Goal: Task Accomplishment & Management: Manage account settings

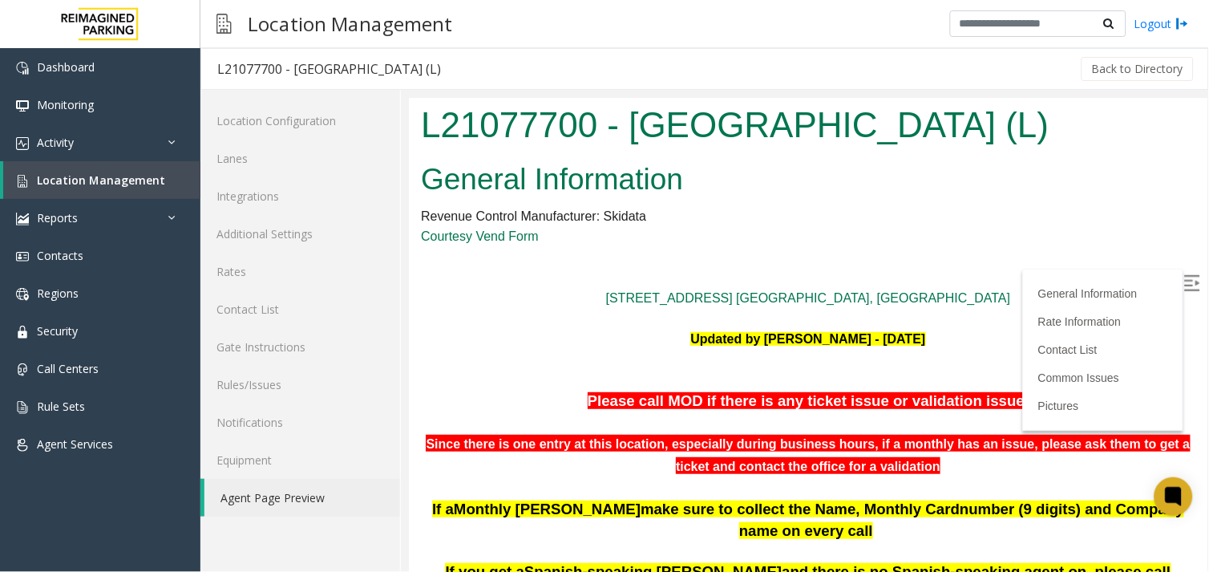
click at [1183, 278] on img at bounding box center [1191, 282] width 16 height 16
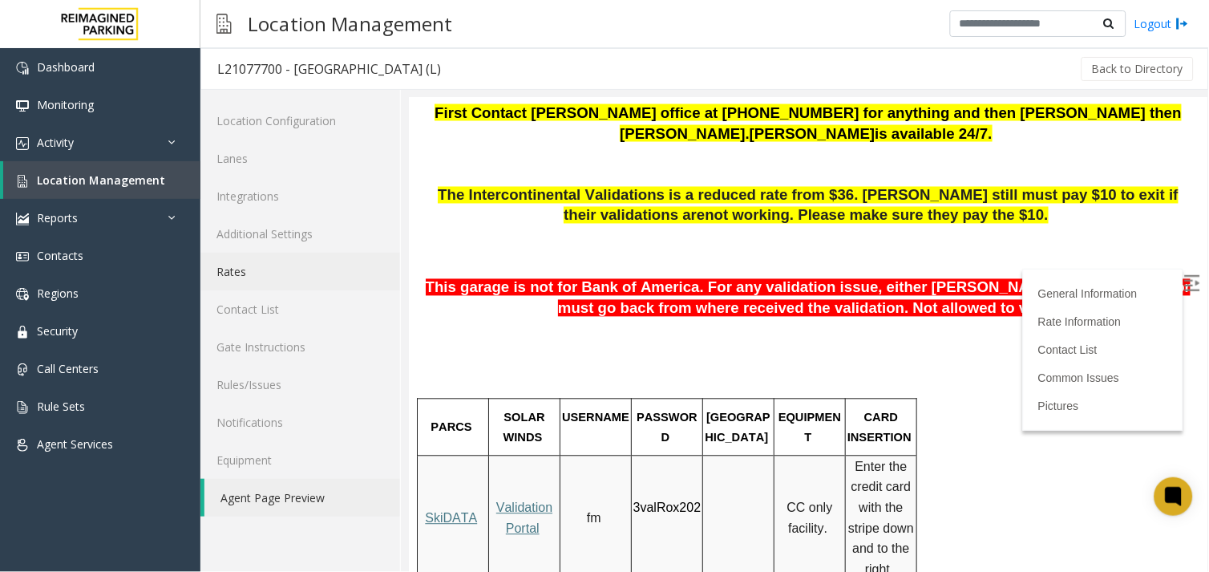
scroll to position [623, 0]
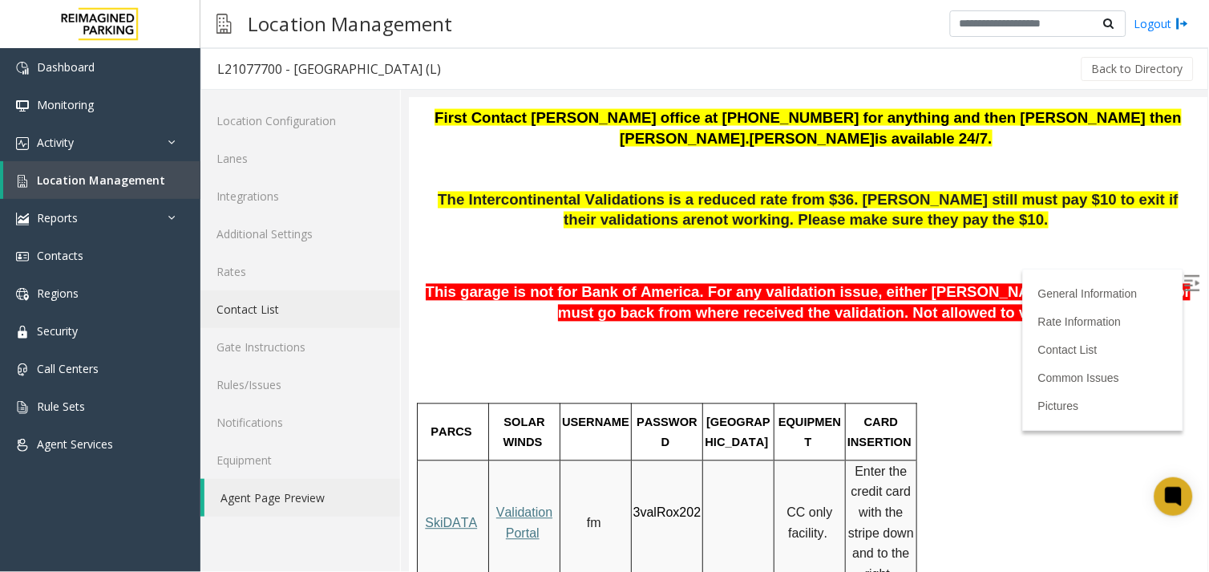
click at [301, 301] on link "Contact List" at bounding box center [300, 309] width 200 height 38
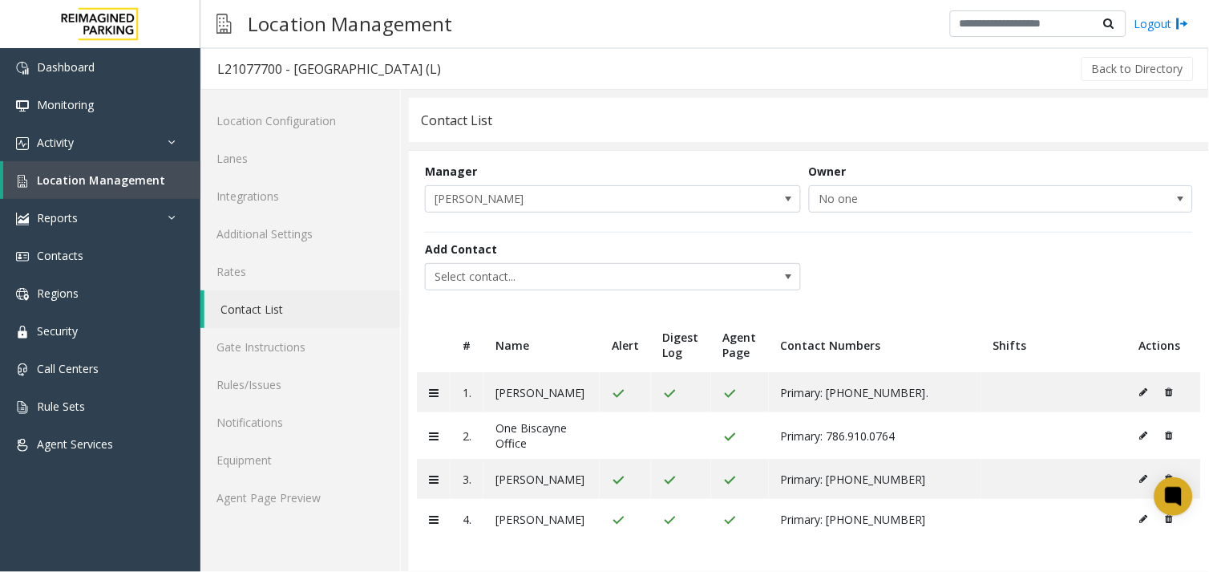
scroll to position [6, 0]
click at [1166, 474] on icon at bounding box center [1169, 479] width 7 height 10
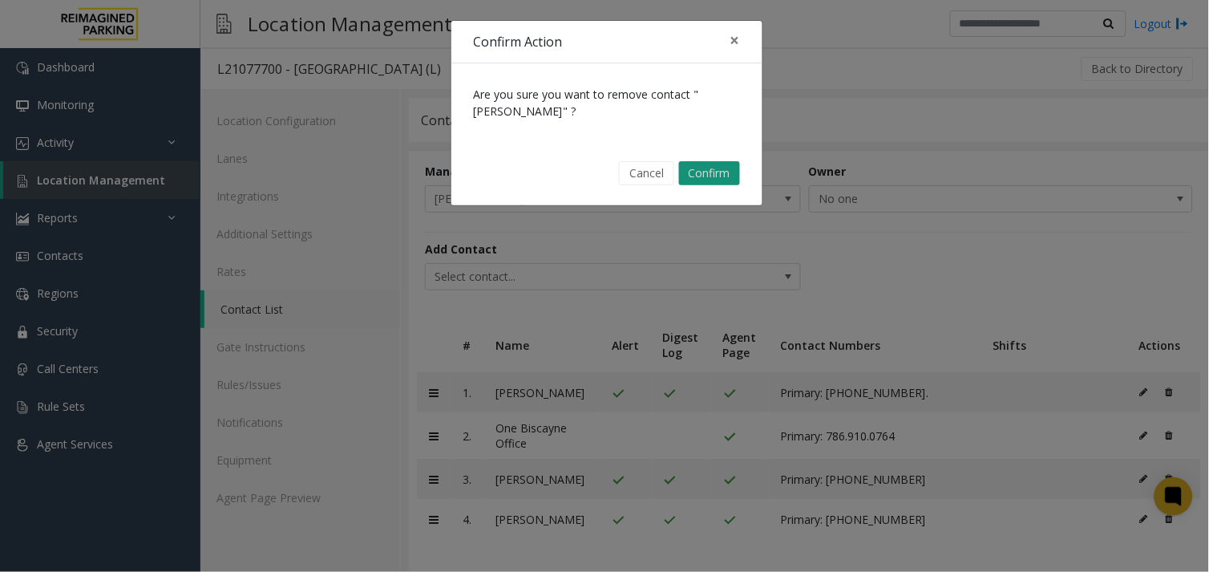
click at [709, 170] on button "Confirm" at bounding box center [709, 173] width 61 height 24
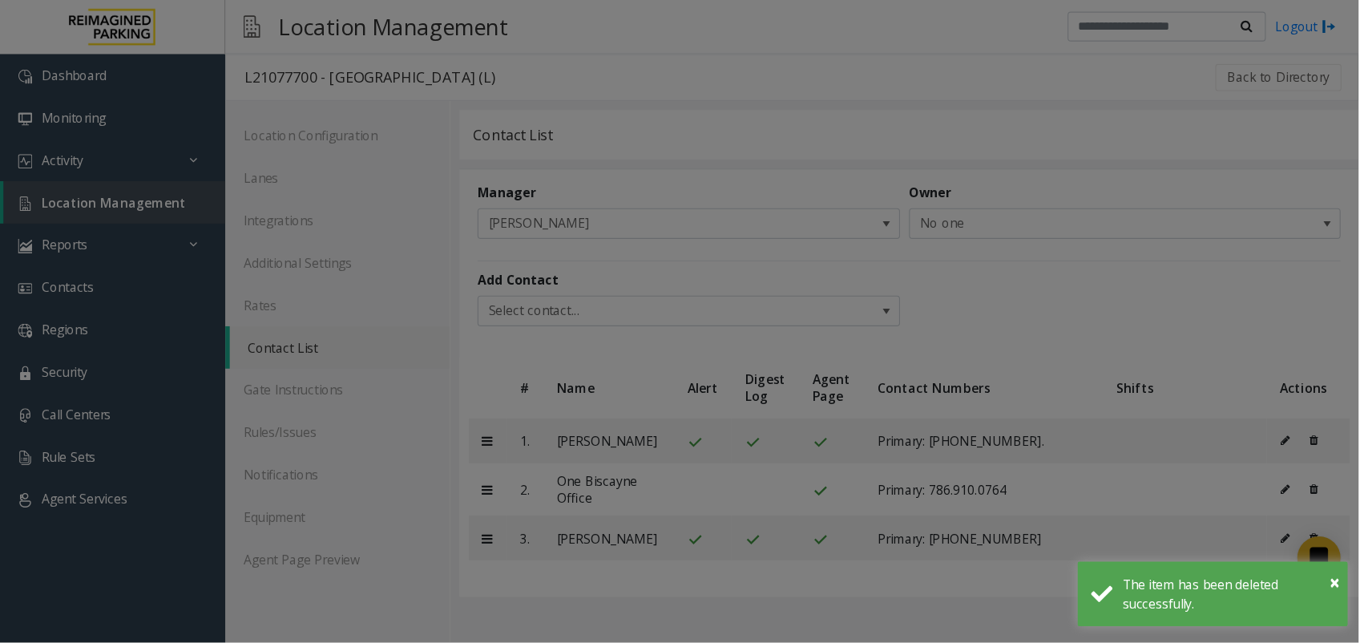
scroll to position [0, 0]
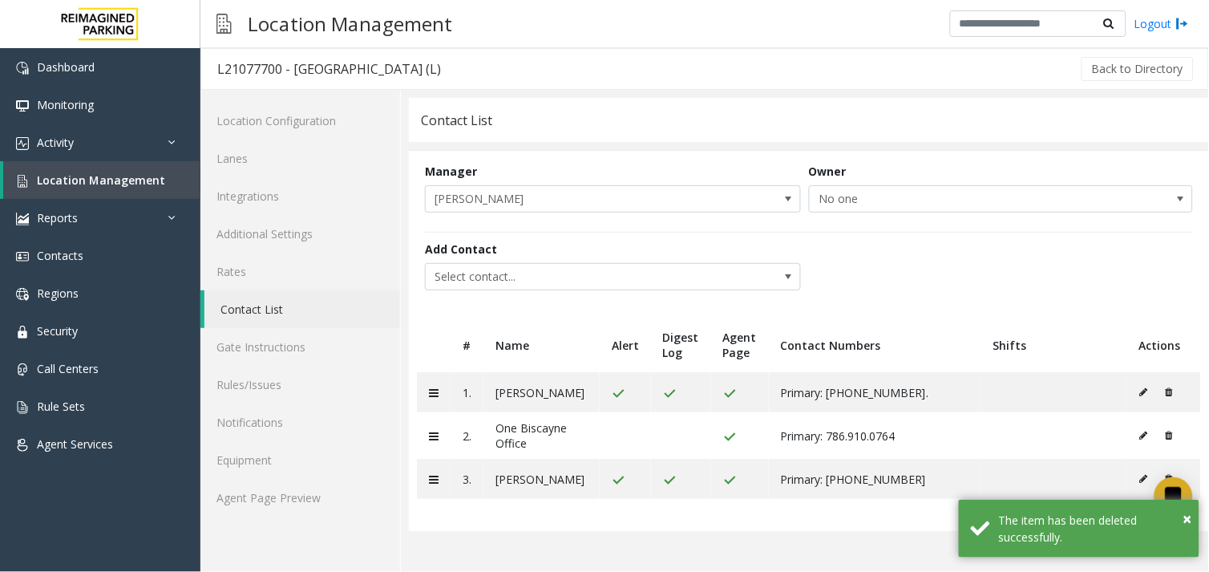
click at [609, 531] on table "# Name Alert Digest Log Agent Page Contact Numbers Shifts Actions 1. [PERSON_NA…" at bounding box center [809, 423] width 800 height 213
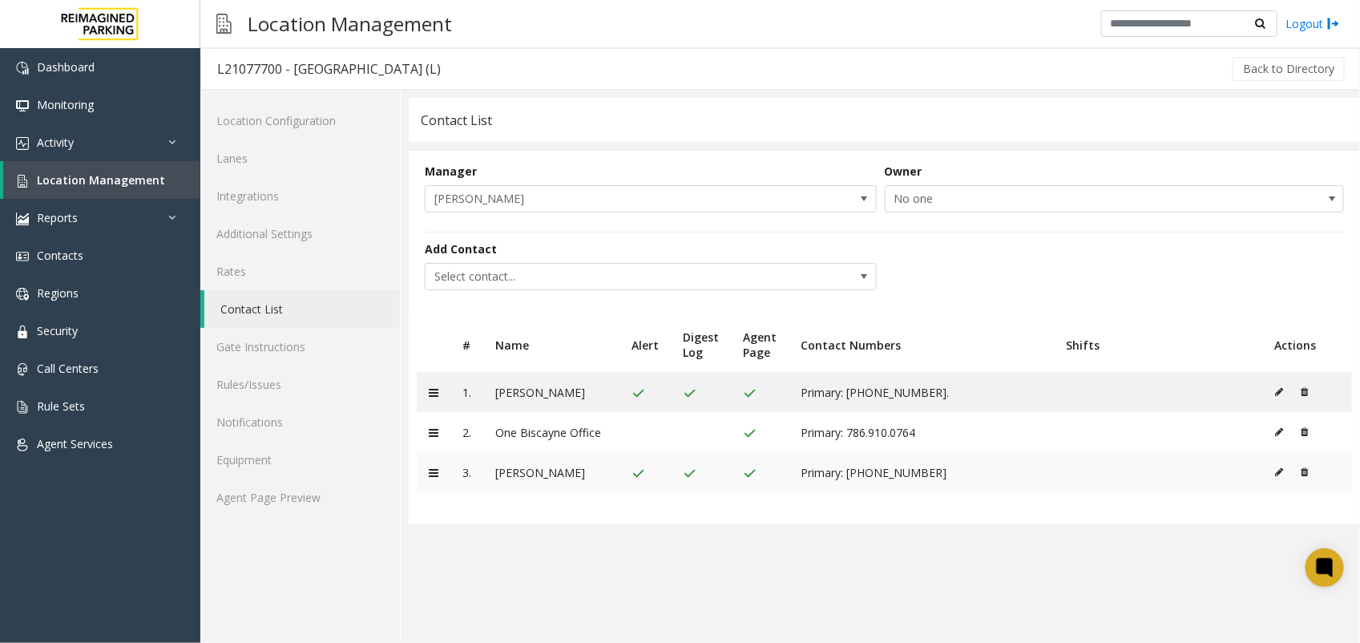
click at [1208, 473] on icon at bounding box center [1304, 472] width 7 height 10
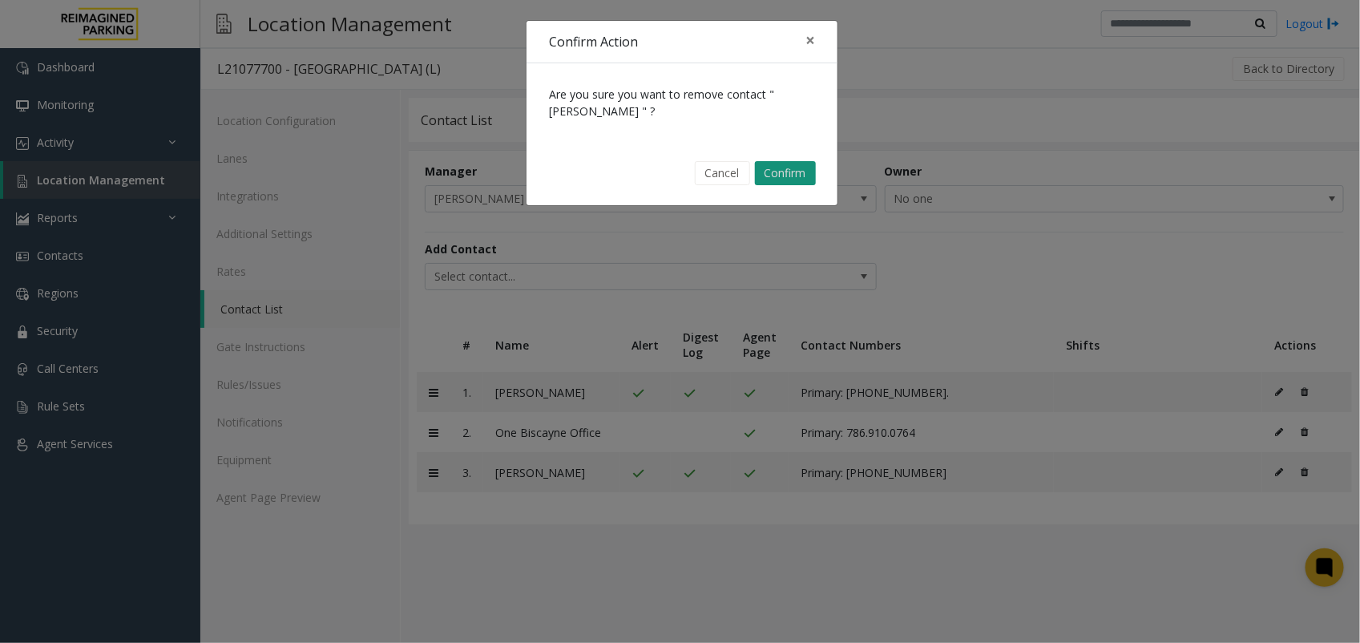
click at [802, 168] on button "Confirm" at bounding box center [785, 173] width 61 height 24
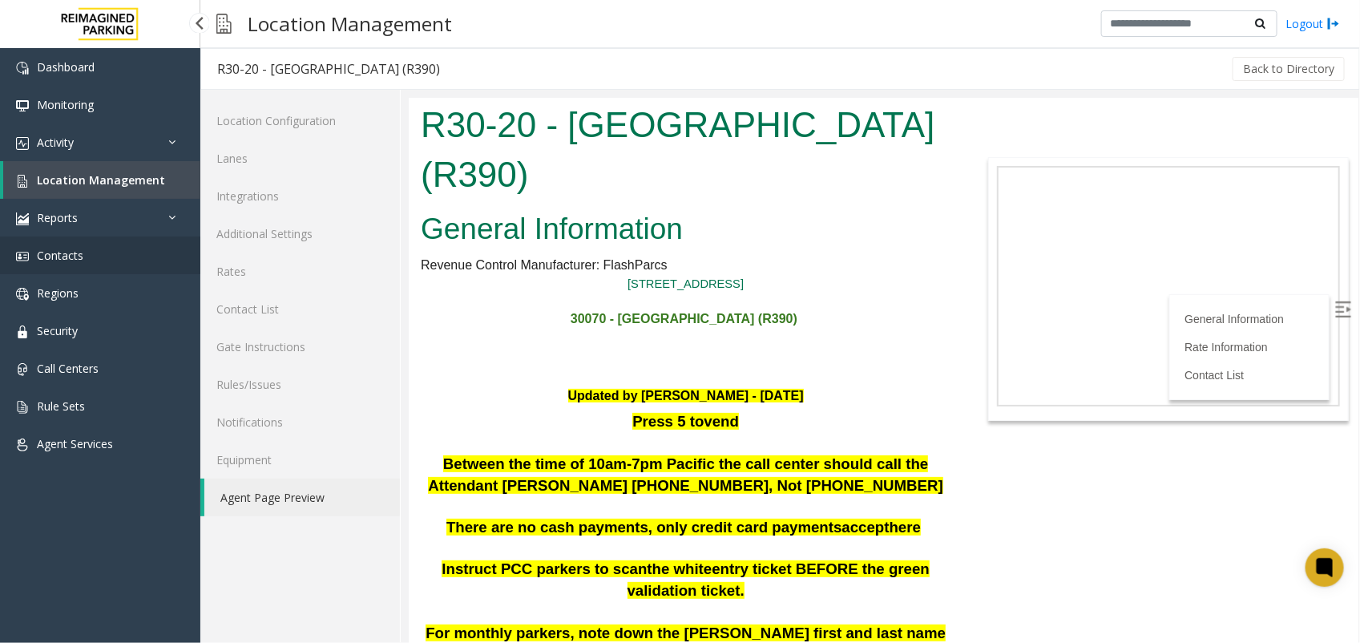
click at [59, 251] on span "Contacts" at bounding box center [60, 255] width 46 height 15
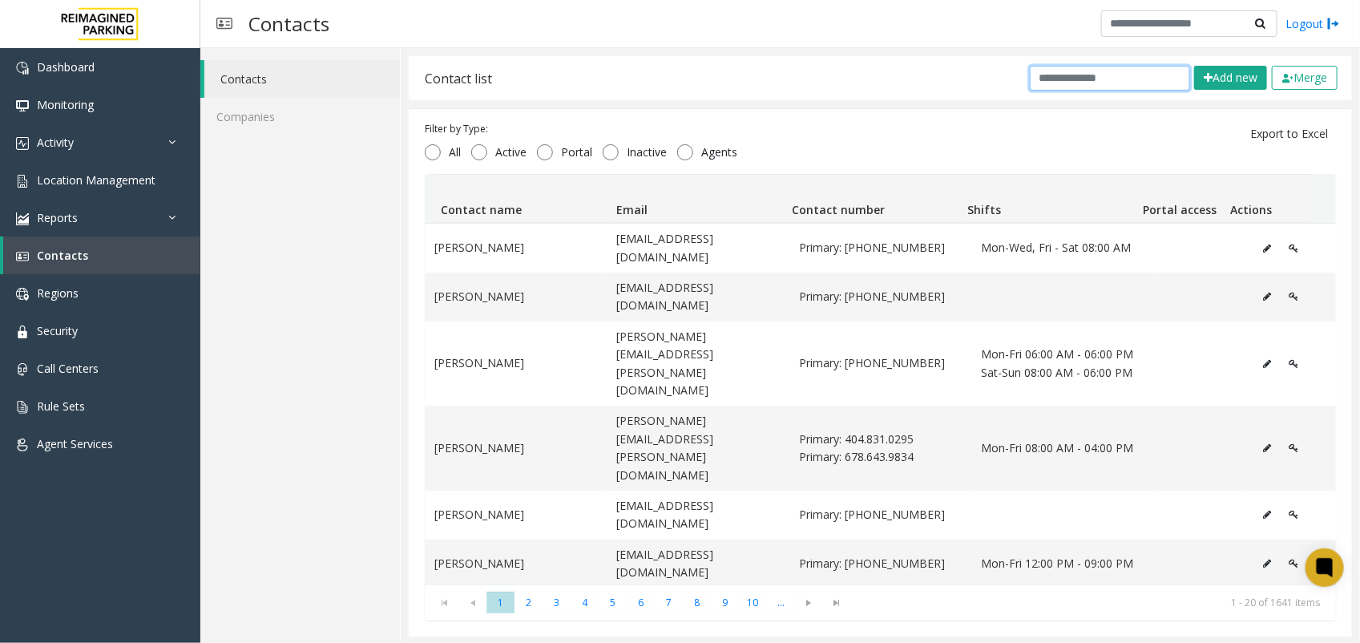
click at [1092, 78] on input "text" at bounding box center [1110, 78] width 160 height 25
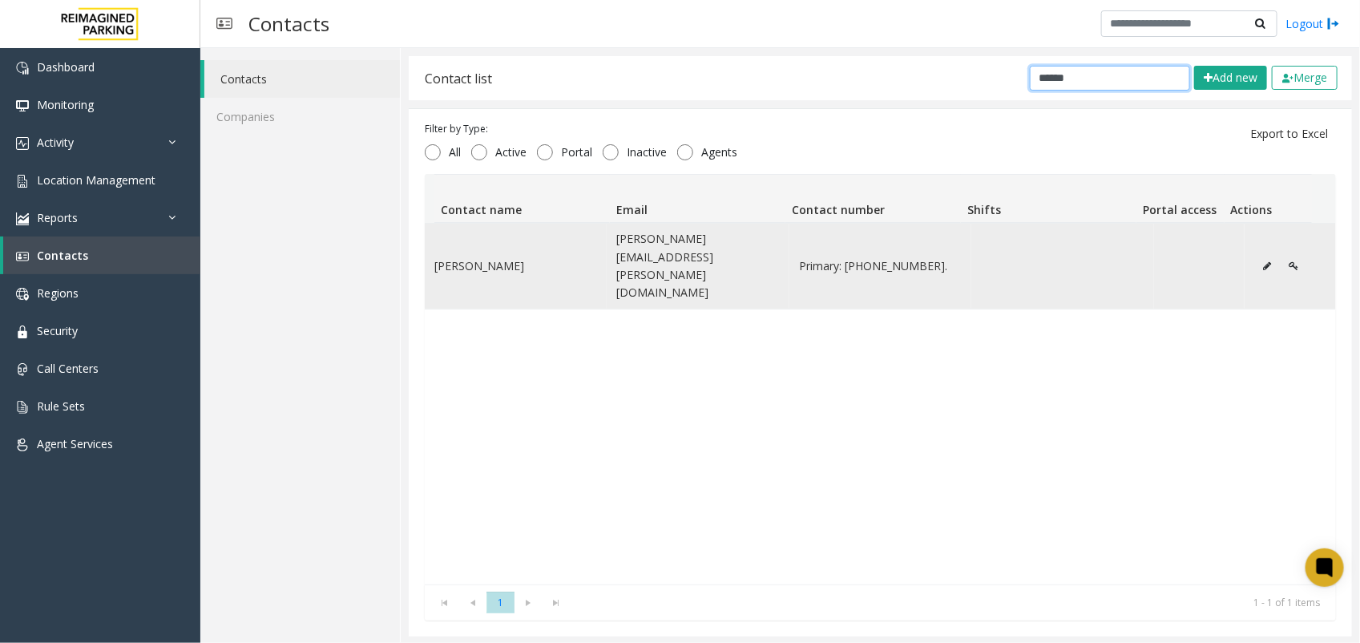
type input "******"
click at [539, 253] on td "[PERSON_NAME]" at bounding box center [516, 266] width 182 height 85
click at [1263, 261] on icon "Data table" at bounding box center [1267, 266] width 8 height 10
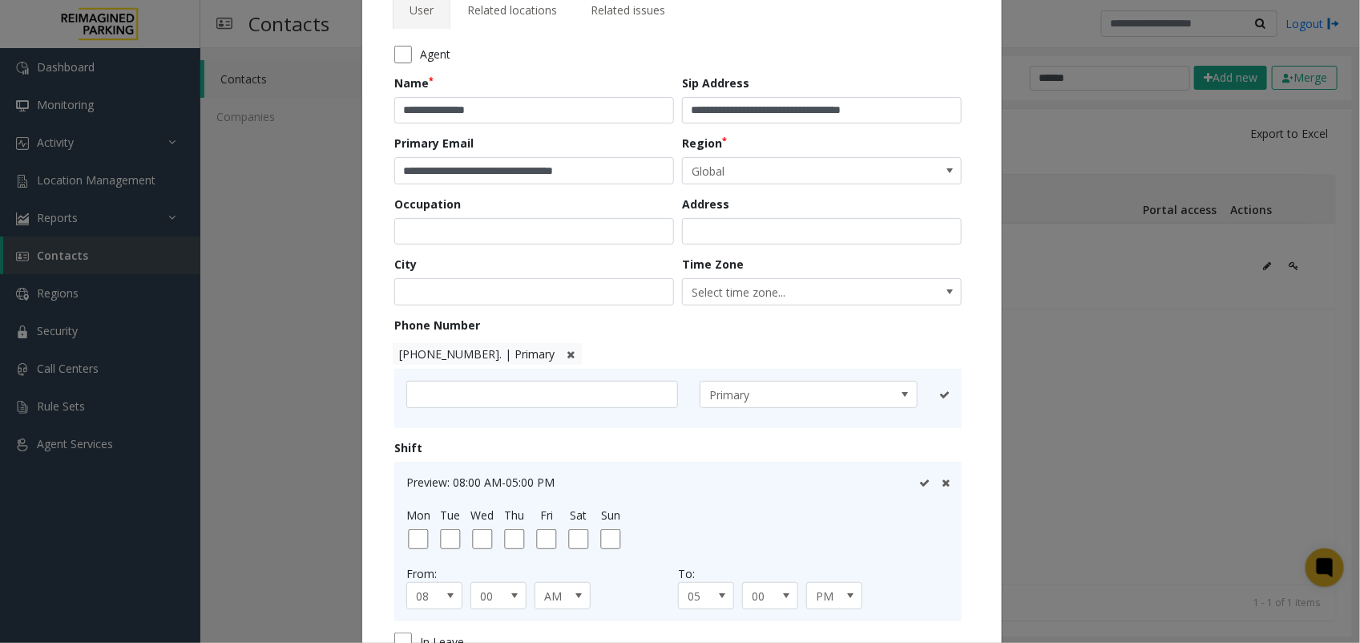
scroll to position [200, 0]
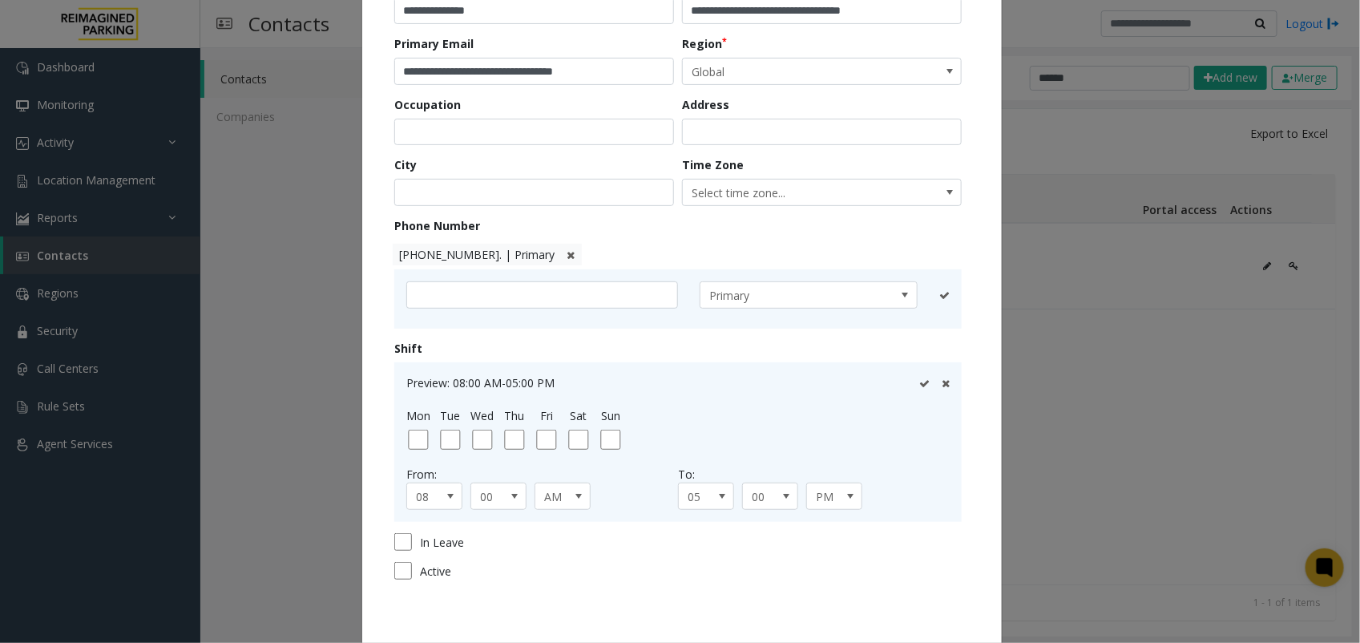
click at [567, 255] on icon at bounding box center [571, 255] width 8 height 10
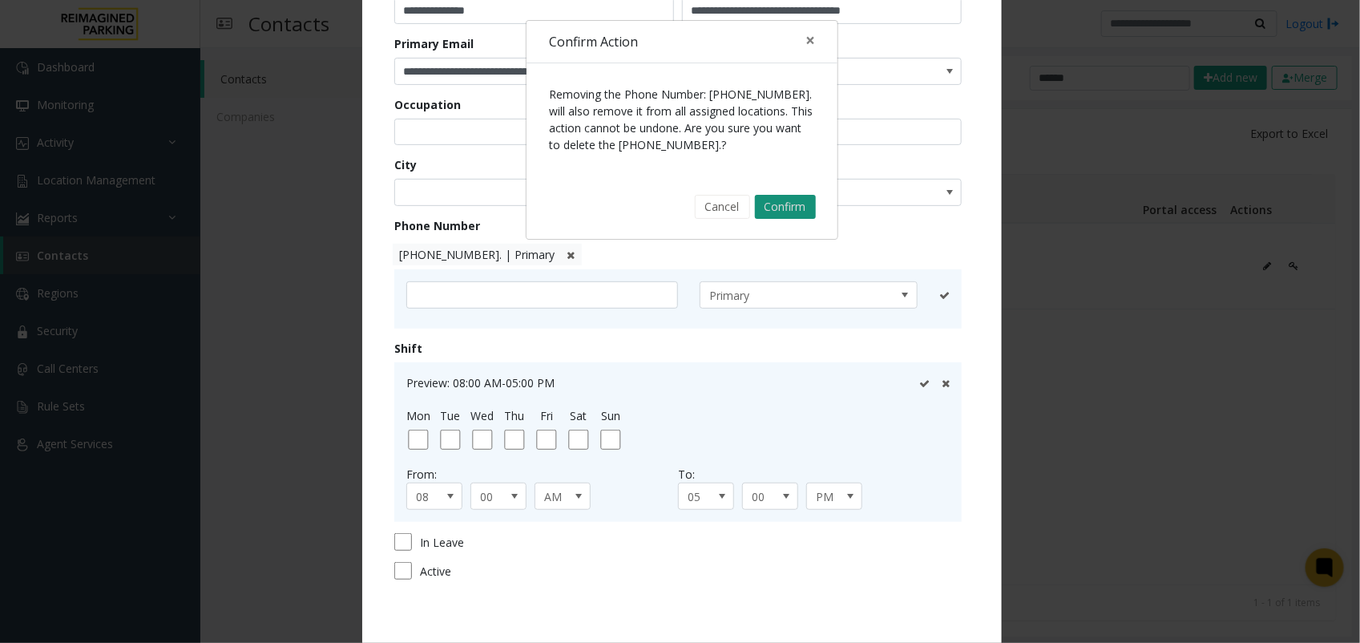
click at [798, 206] on button "Confirm" at bounding box center [785, 207] width 61 height 24
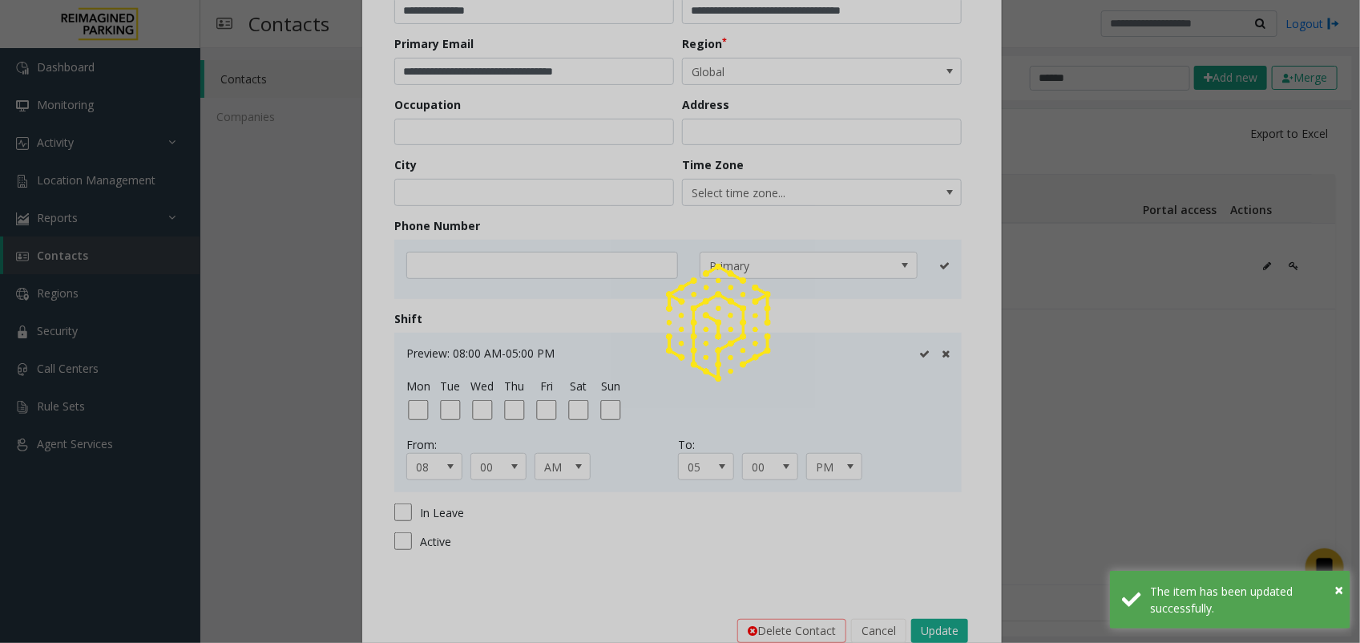
click at [475, 269] on div at bounding box center [680, 321] width 1360 height 643
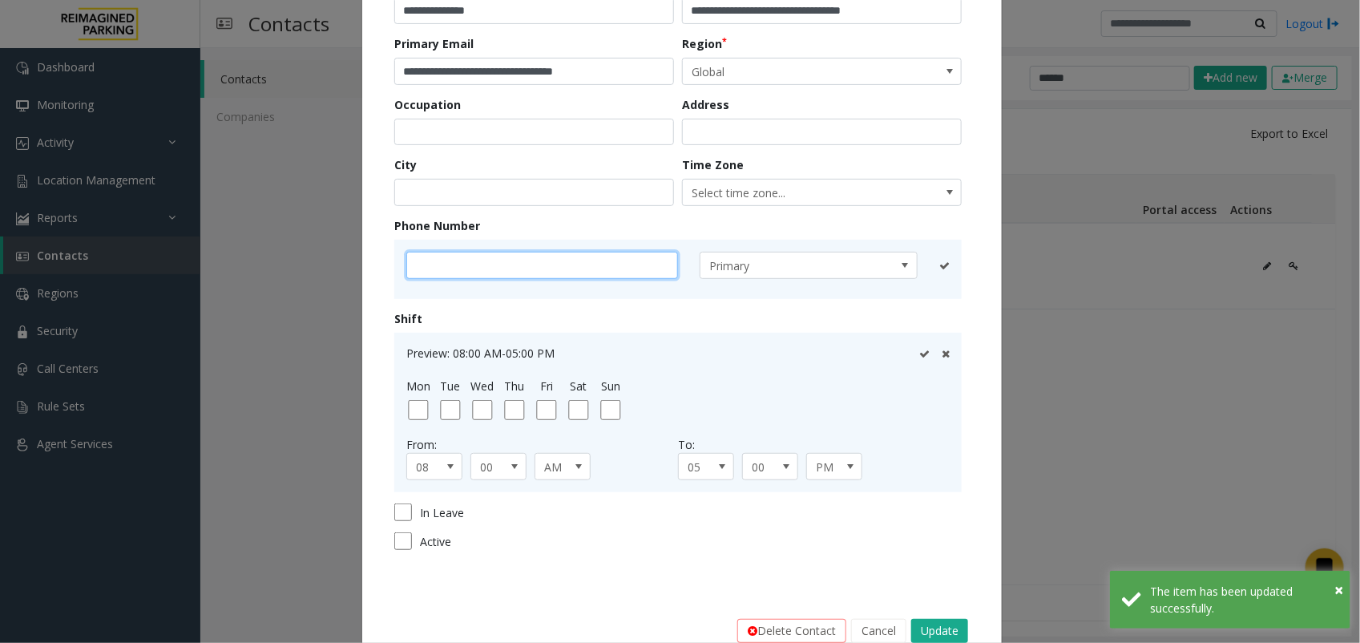
click at [466, 267] on input "text" at bounding box center [542, 265] width 272 height 27
paste input "**********"
type input "**********"
click at [919, 265] on icon at bounding box center [924, 266] width 10 height 10
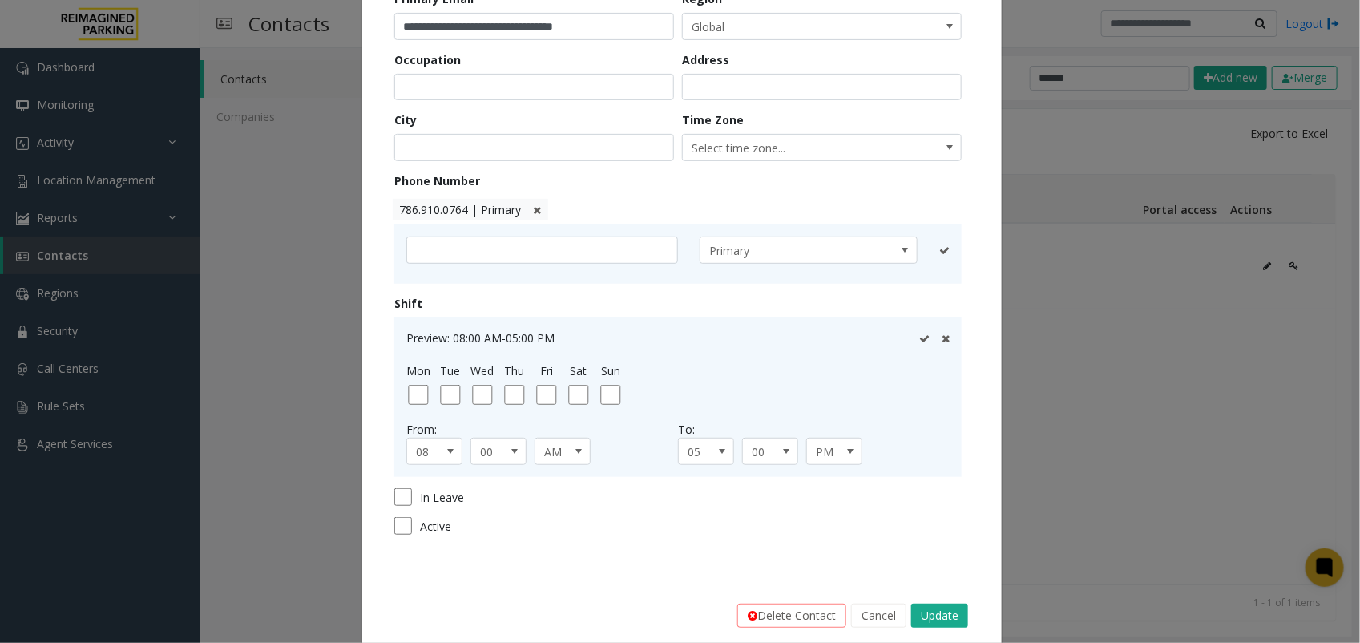
scroll to position [270, 0]
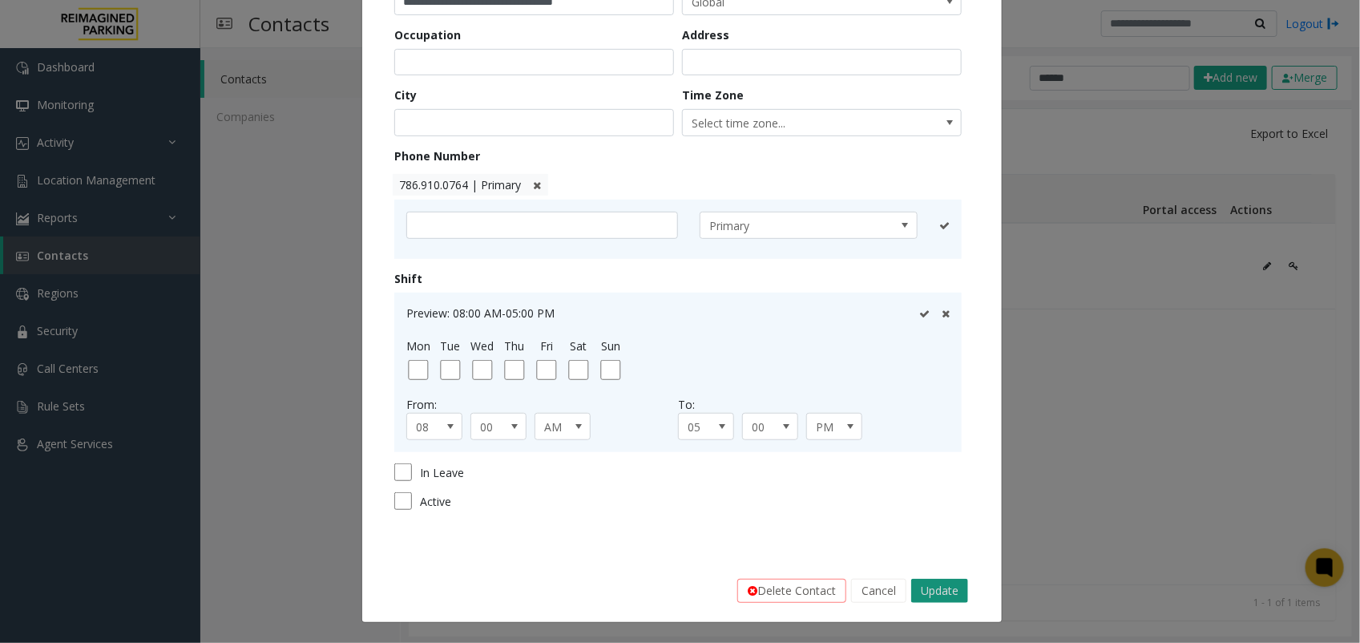
click at [935, 599] on button "Update" at bounding box center [939, 591] width 57 height 24
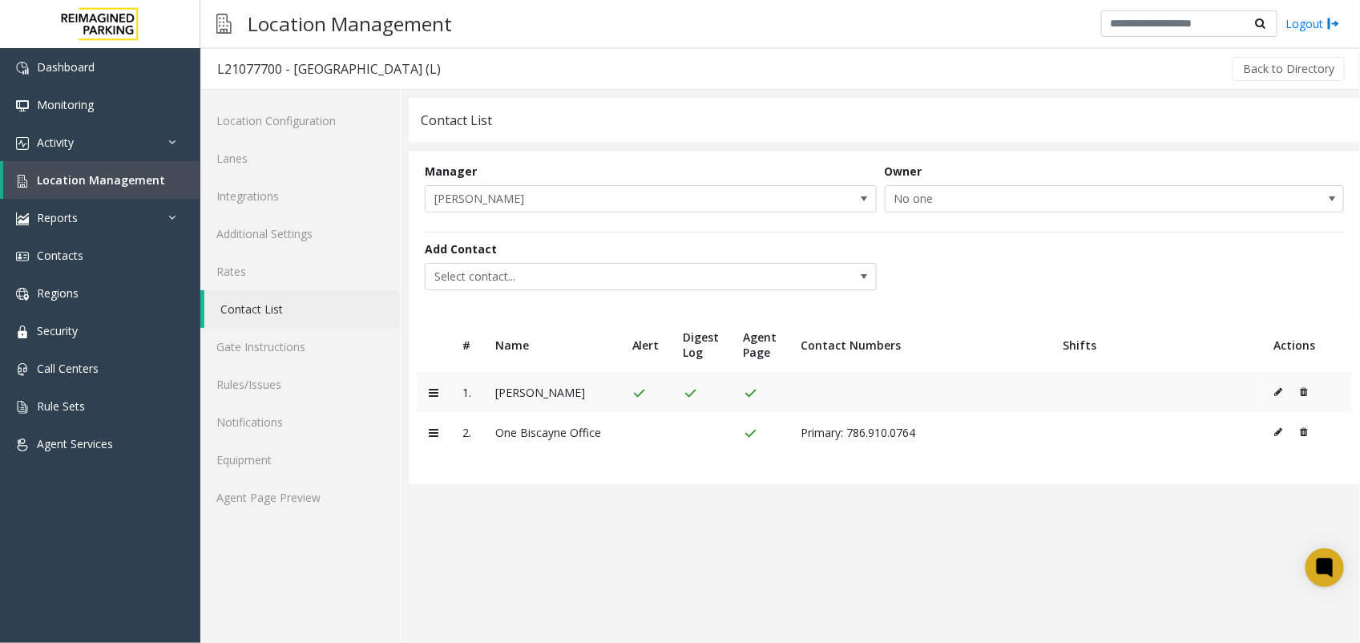
click at [1276, 386] on button at bounding box center [1284, 392] width 18 height 24
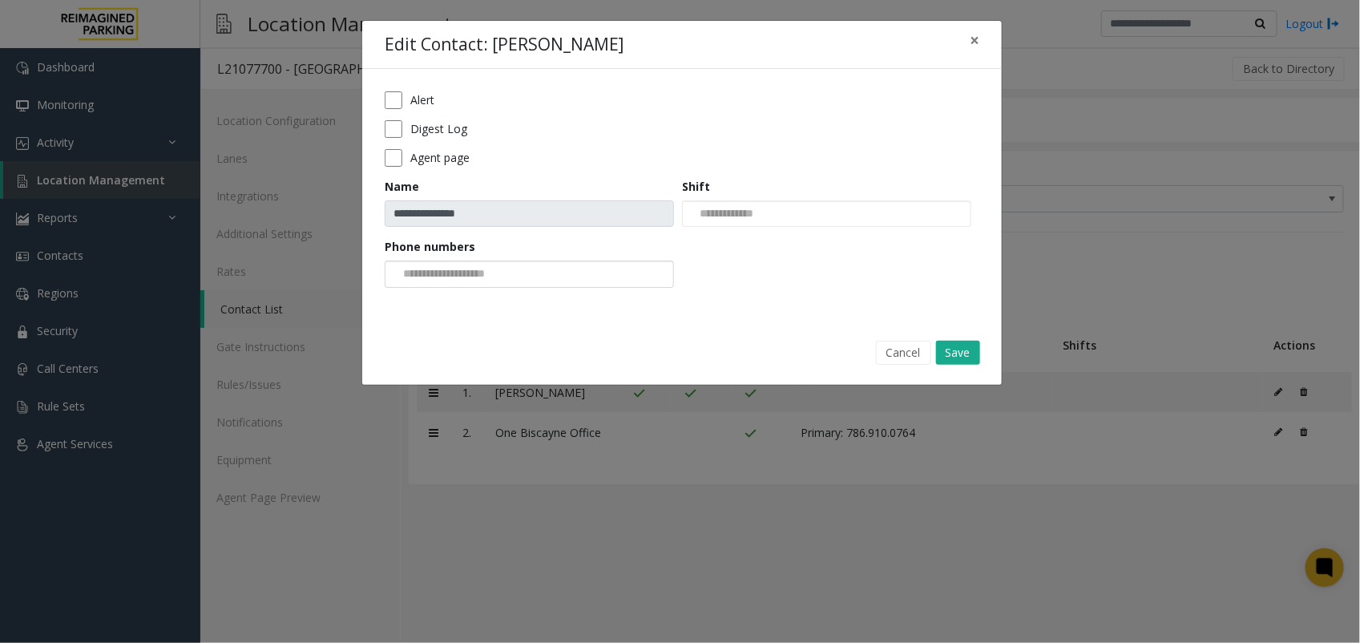
click at [624, 265] on div at bounding box center [529, 274] width 289 height 27
click at [519, 302] on li "786.910.0764" at bounding box center [529, 302] width 285 height 22
click at [952, 354] on button "Save" at bounding box center [958, 353] width 44 height 24
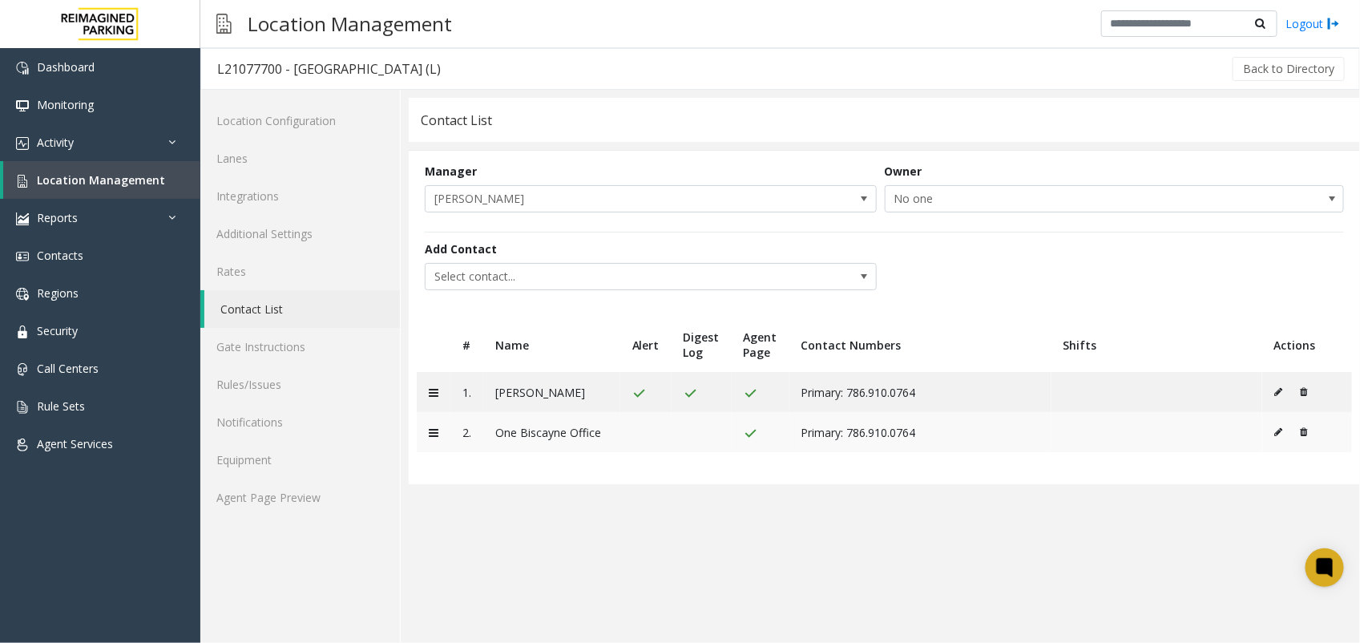
click at [1301, 430] on icon at bounding box center [1304, 432] width 7 height 10
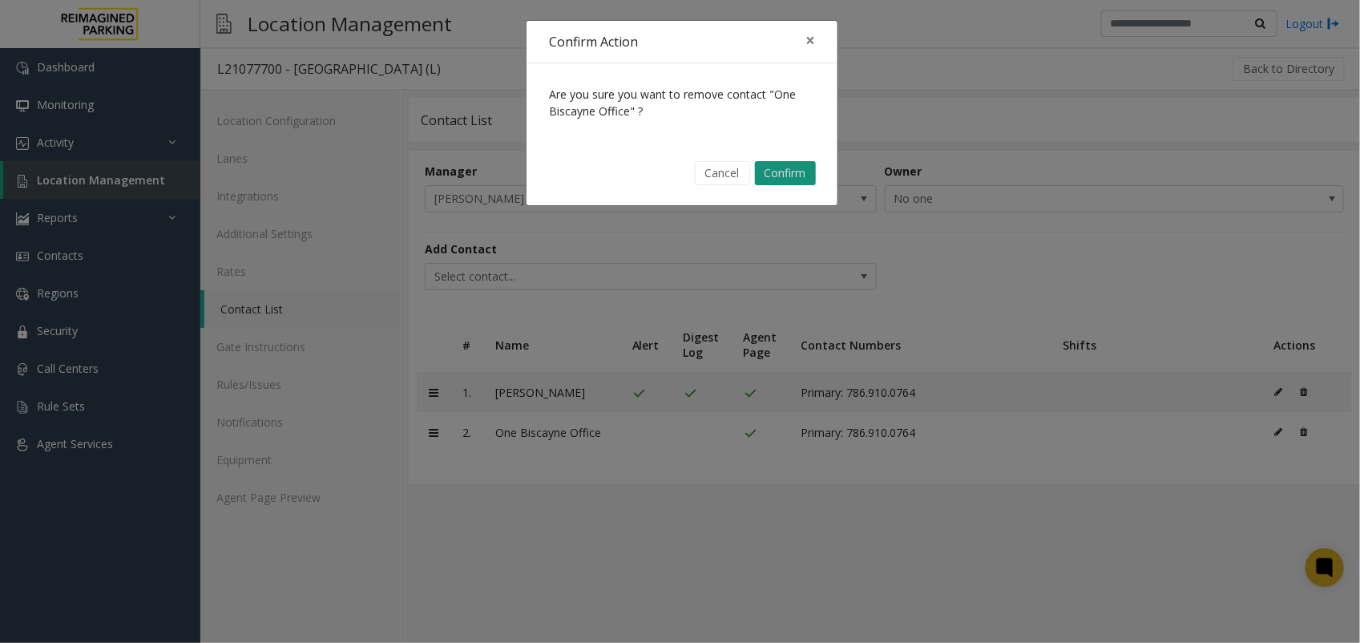
click at [796, 172] on button "Confirm" at bounding box center [785, 173] width 61 height 24
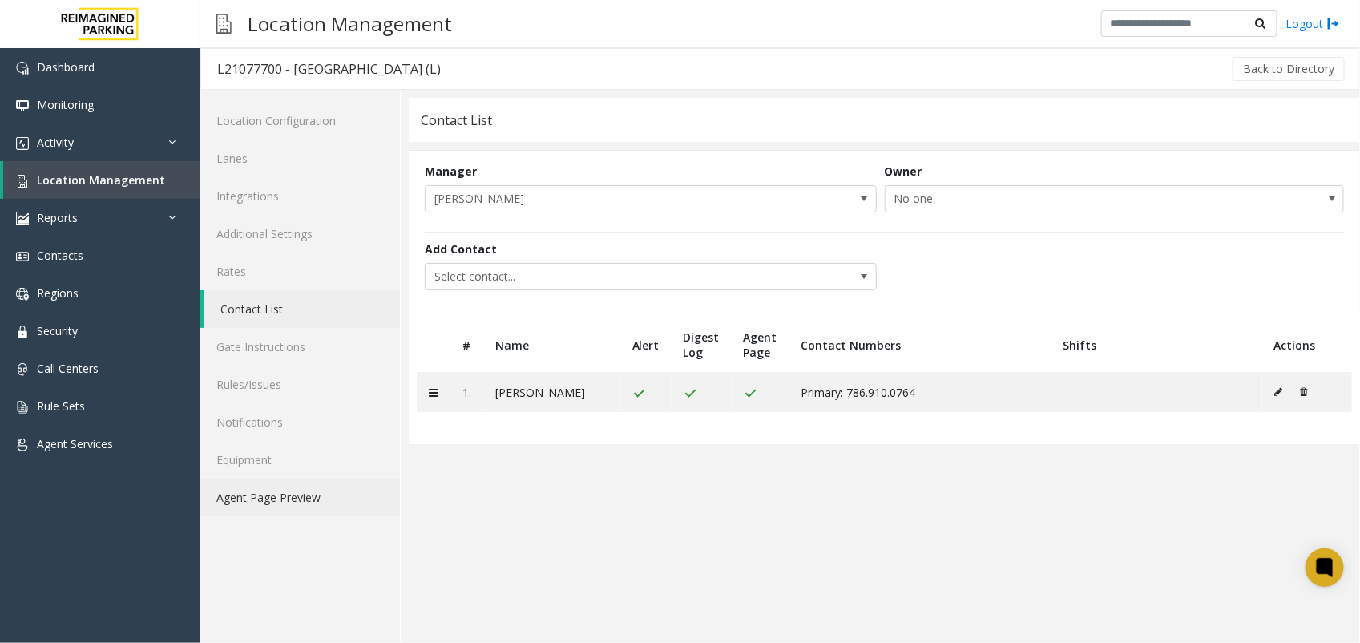
click at [278, 494] on link "Agent Page Preview" at bounding box center [300, 498] width 200 height 38
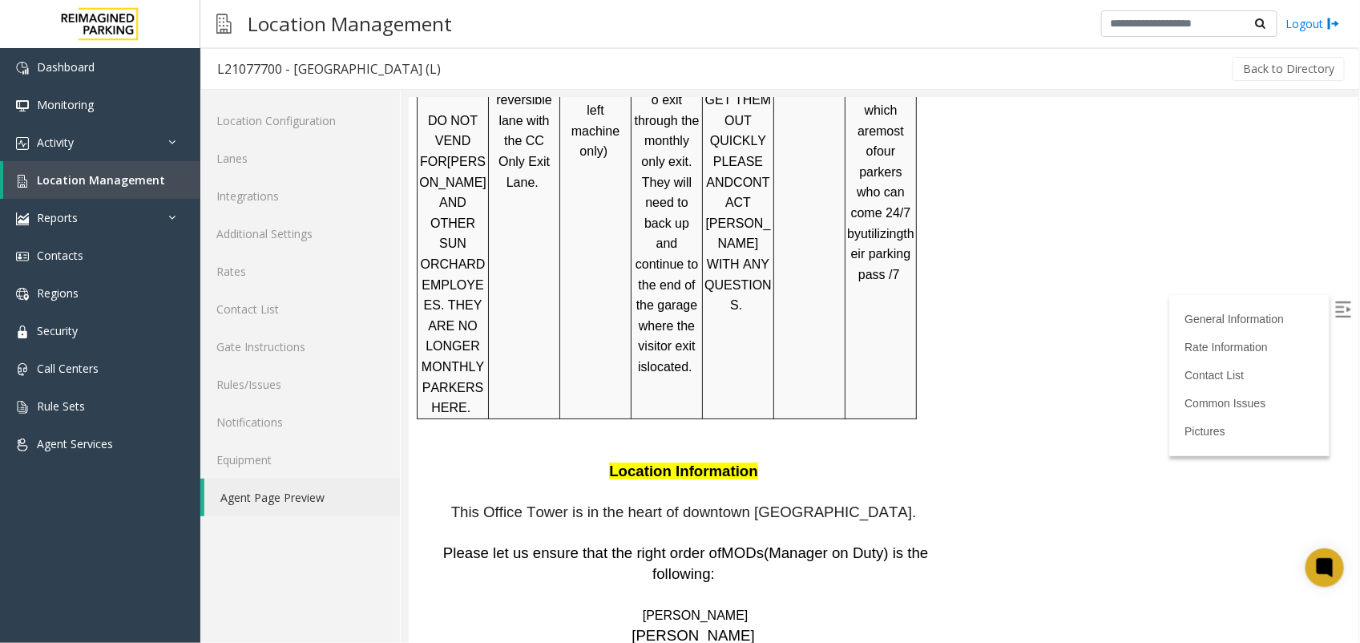
scroll to position [2870, 0]
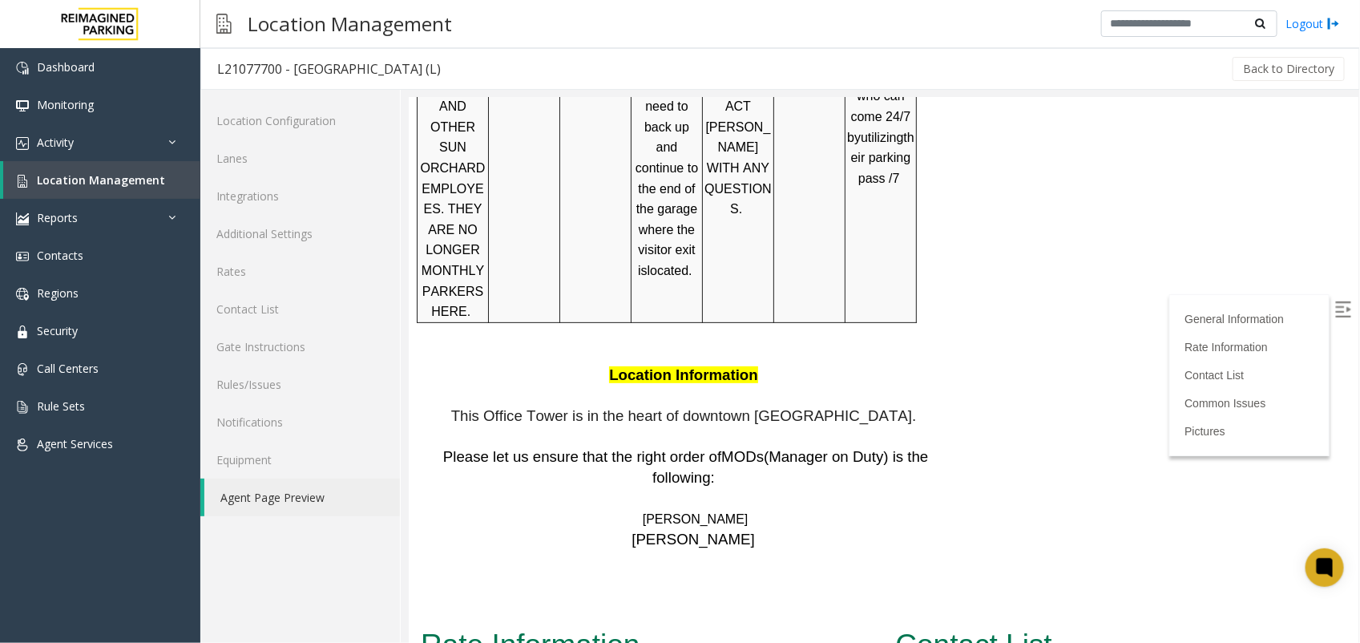
click at [1335, 309] on img at bounding box center [1343, 309] width 16 height 16
click at [261, 301] on link "Contact List" at bounding box center [300, 309] width 200 height 38
